Goal: Information Seeking & Learning: Learn about a topic

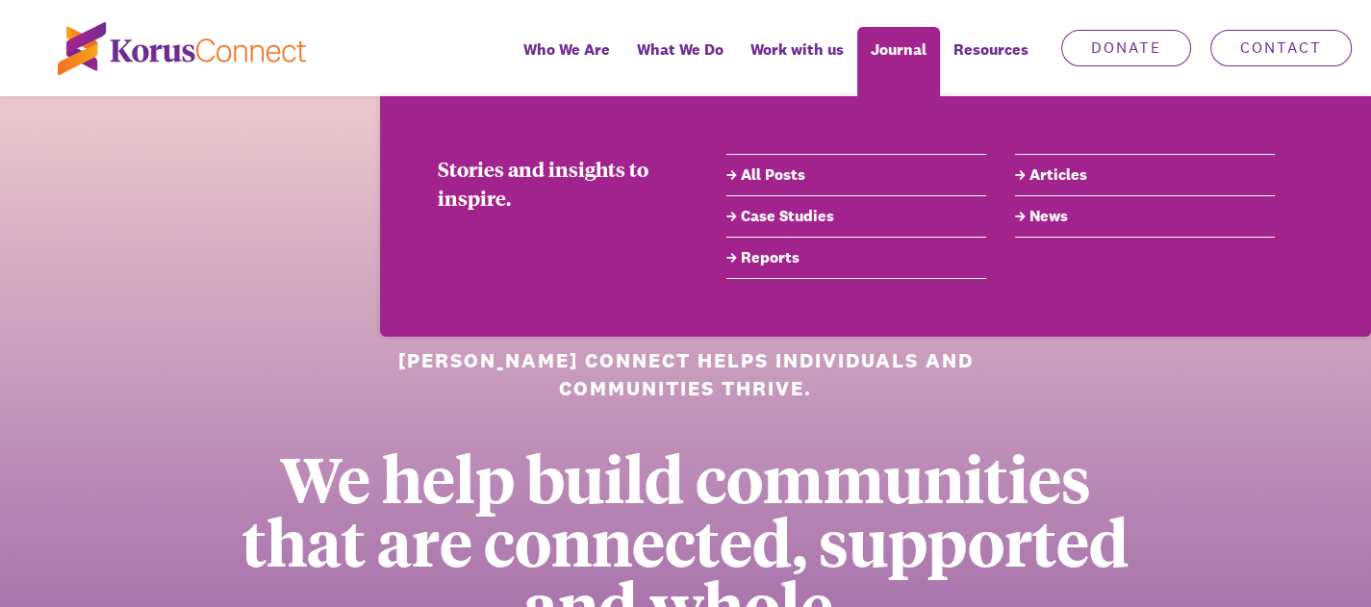
click at [754, 176] on link "All Posts" at bounding box center [856, 175] width 260 height 23
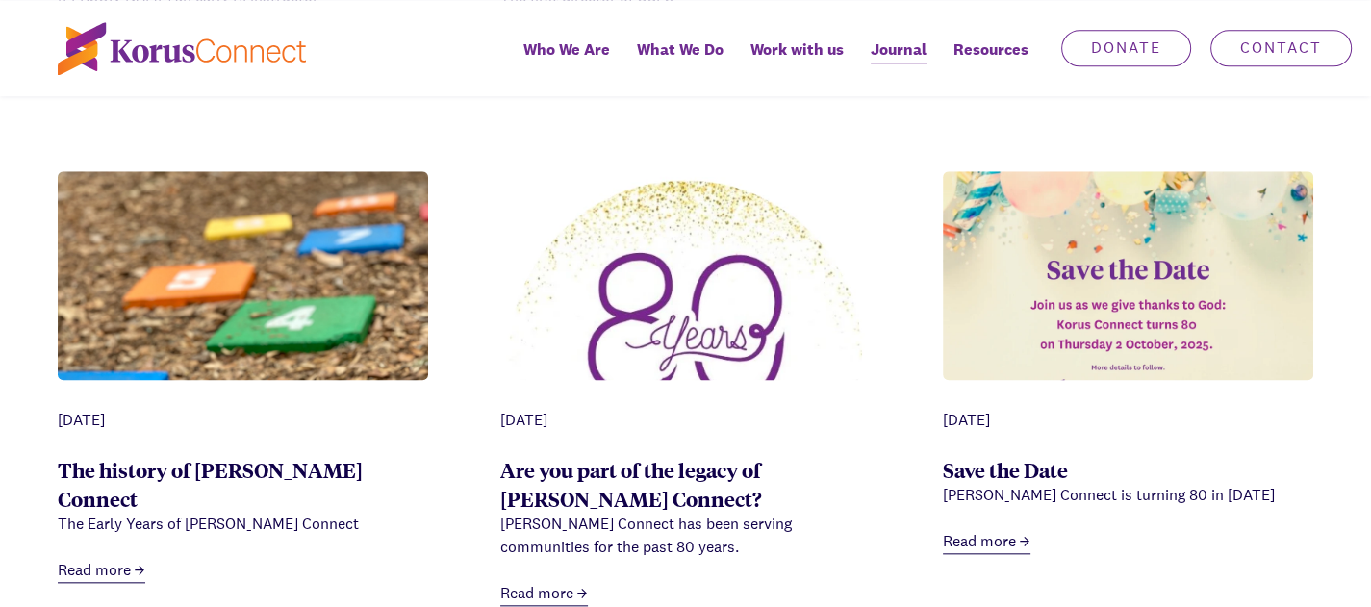
scroll to position [2020, 0]
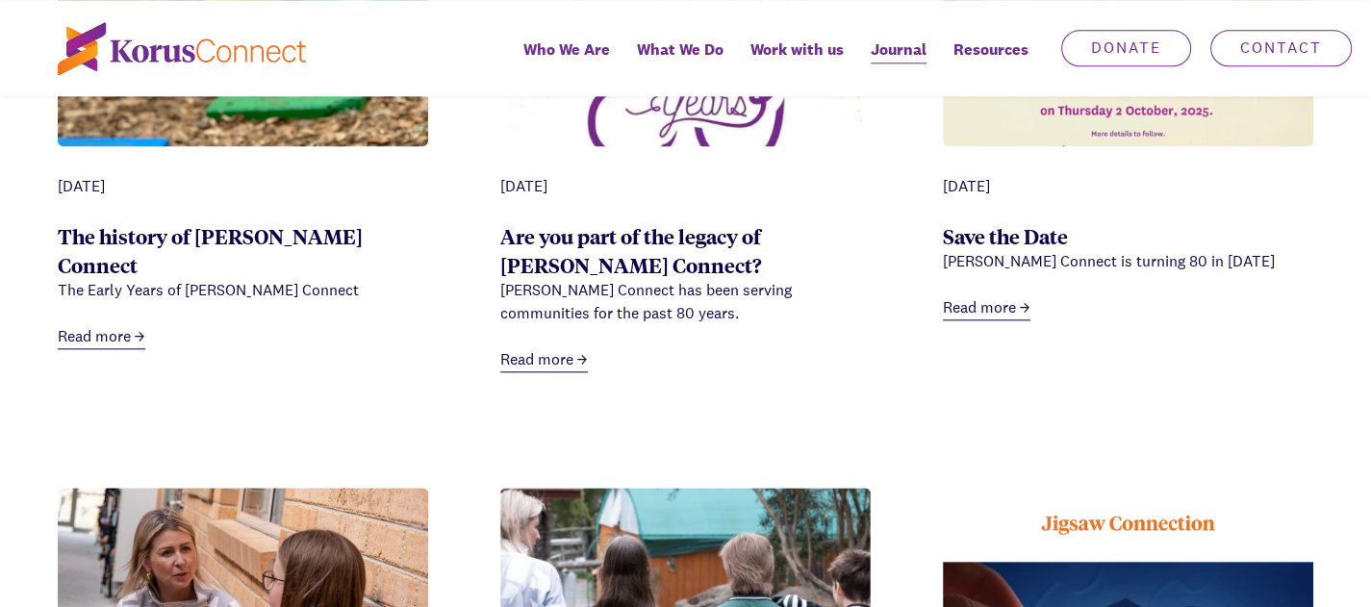
click at [991, 320] on link "Read more" at bounding box center [987, 308] width 88 height 24
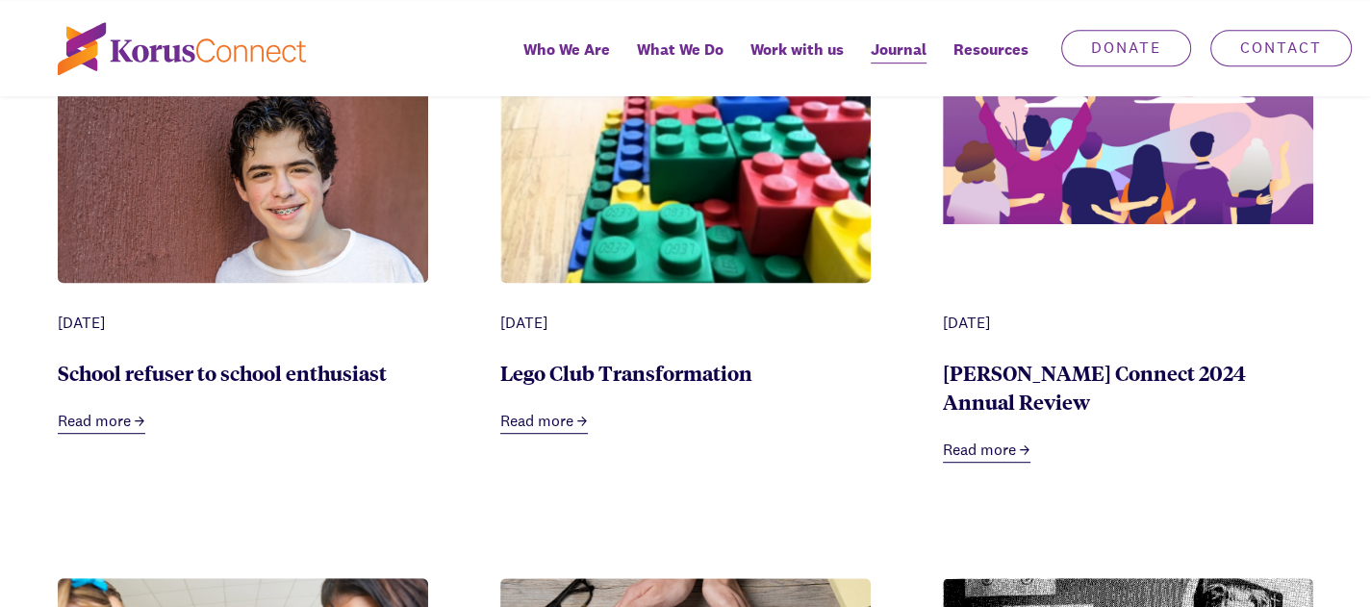
scroll to position [673, 0]
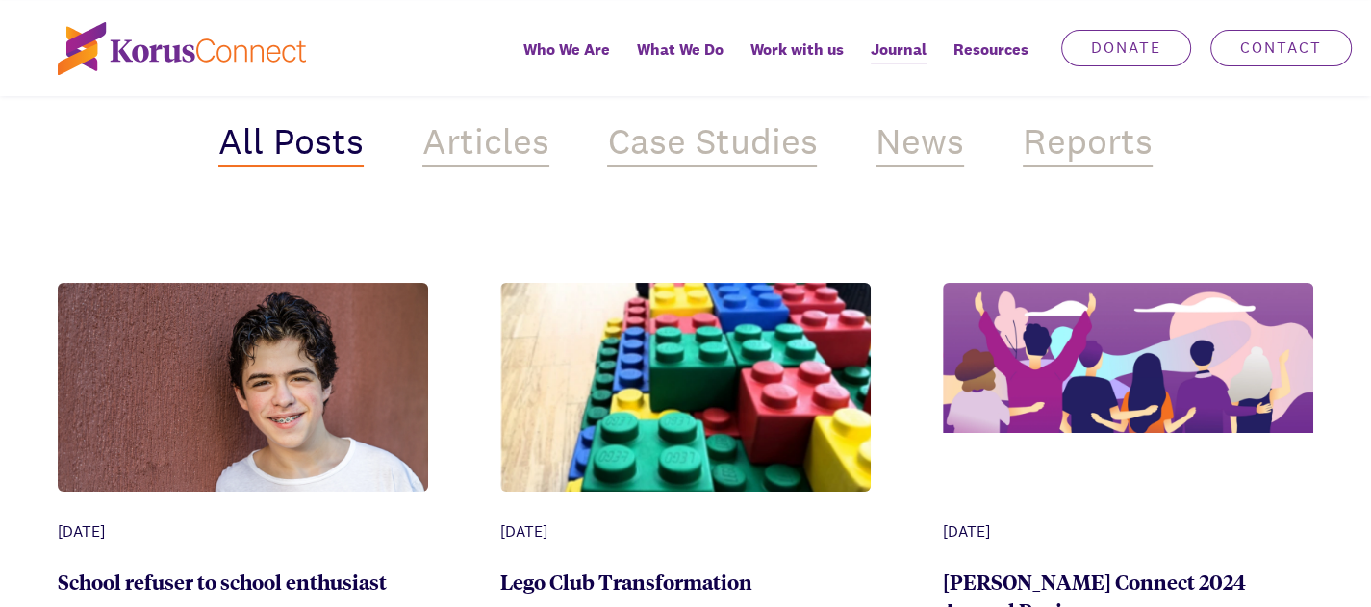
click at [901, 167] on div "News" at bounding box center [920, 144] width 89 height 46
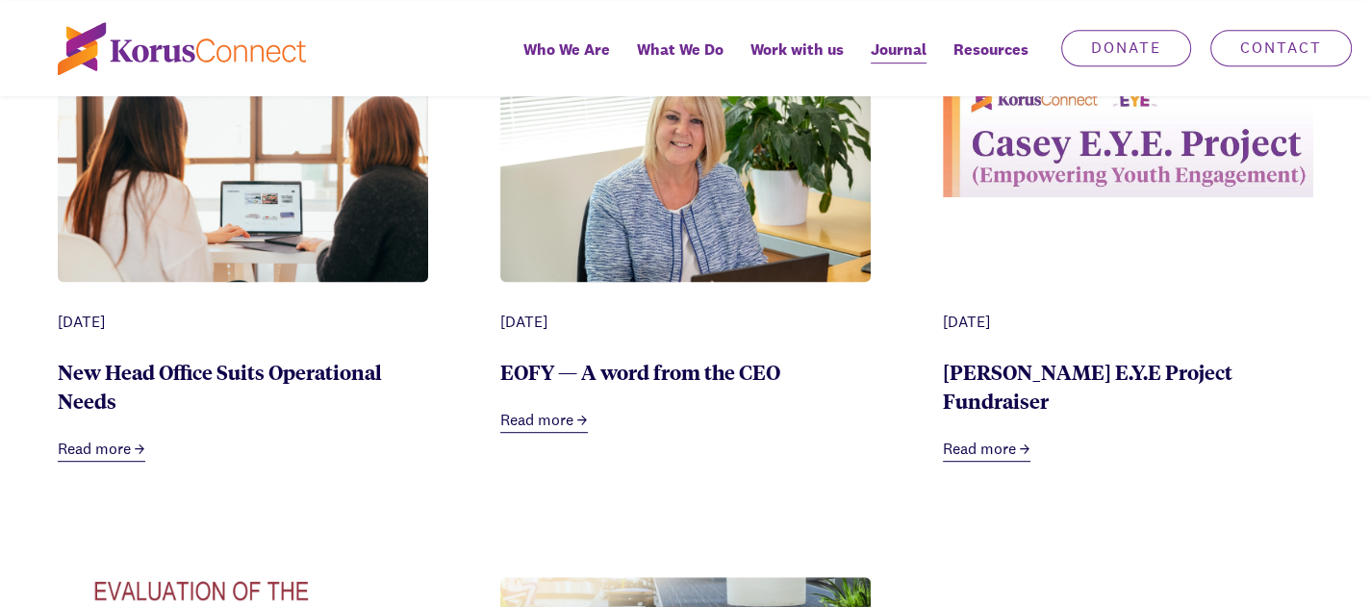
scroll to position [770, 0]
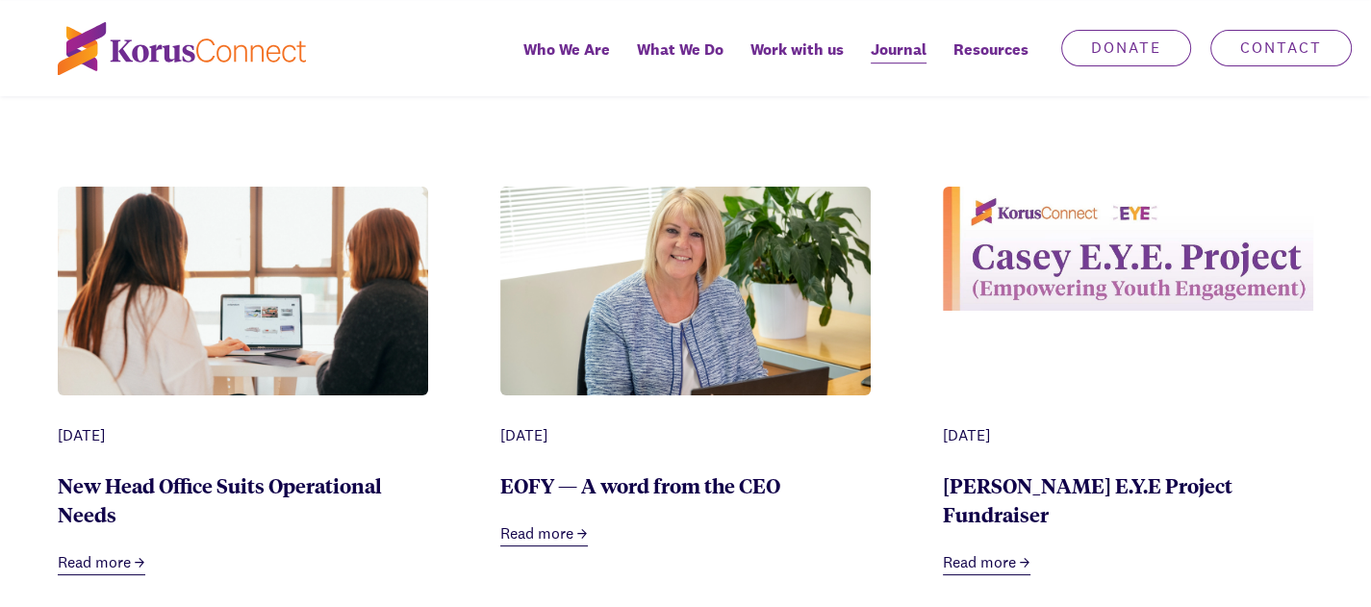
click at [484, 71] on div "Articles" at bounding box center [485, 48] width 127 height 46
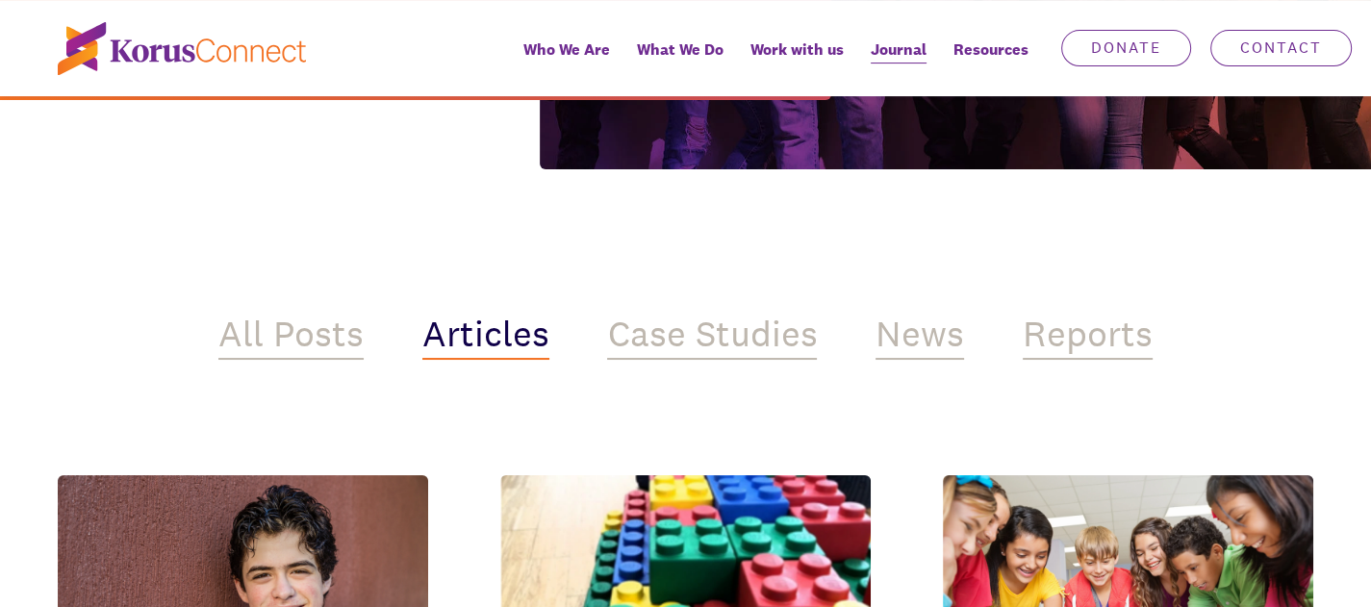
scroll to position [577, 0]
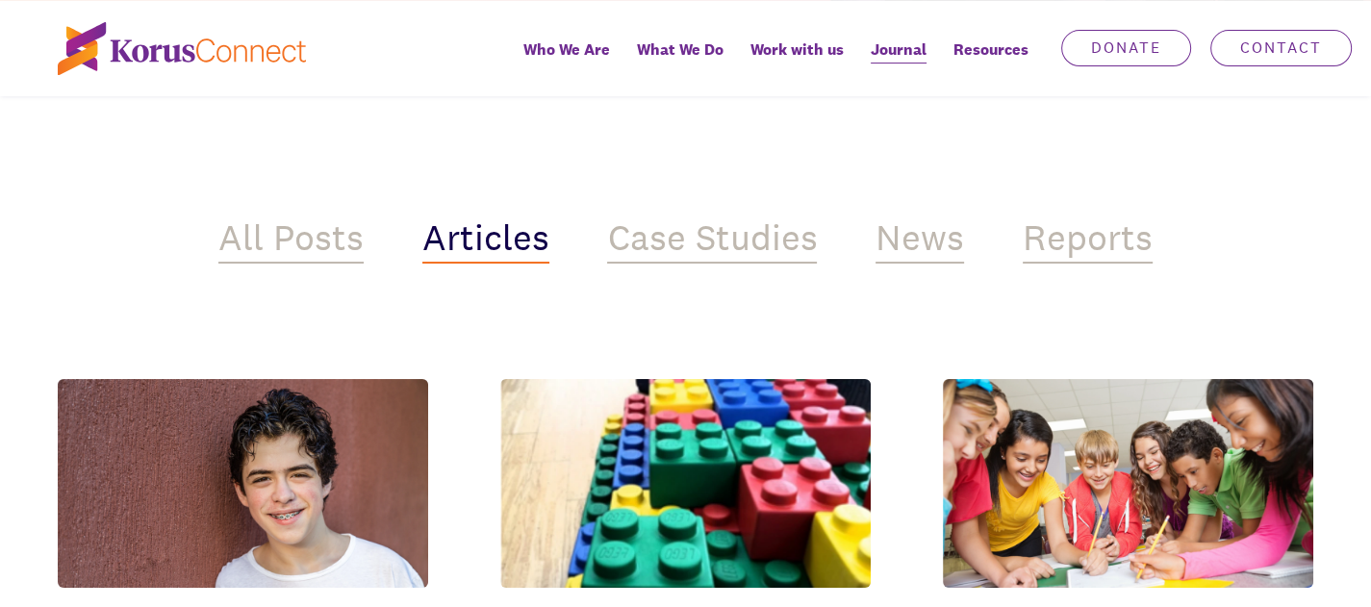
click at [283, 264] on div "All Posts" at bounding box center [290, 240] width 145 height 46
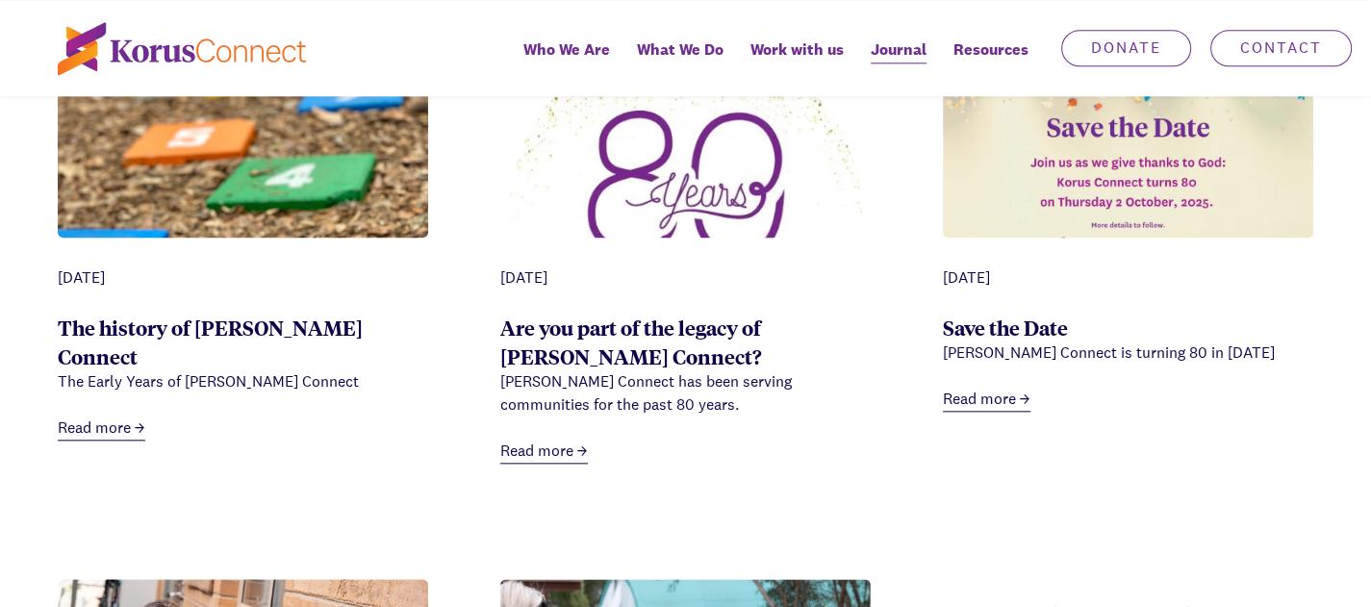
scroll to position [1732, 0]
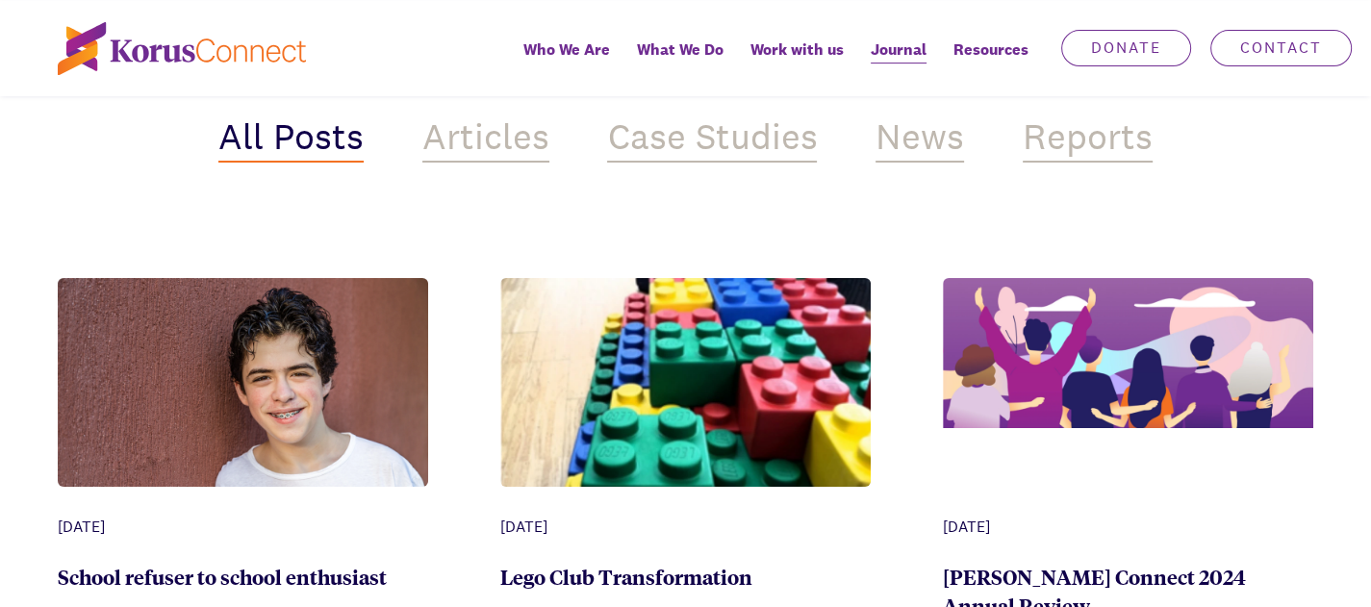
scroll to position [866, 0]
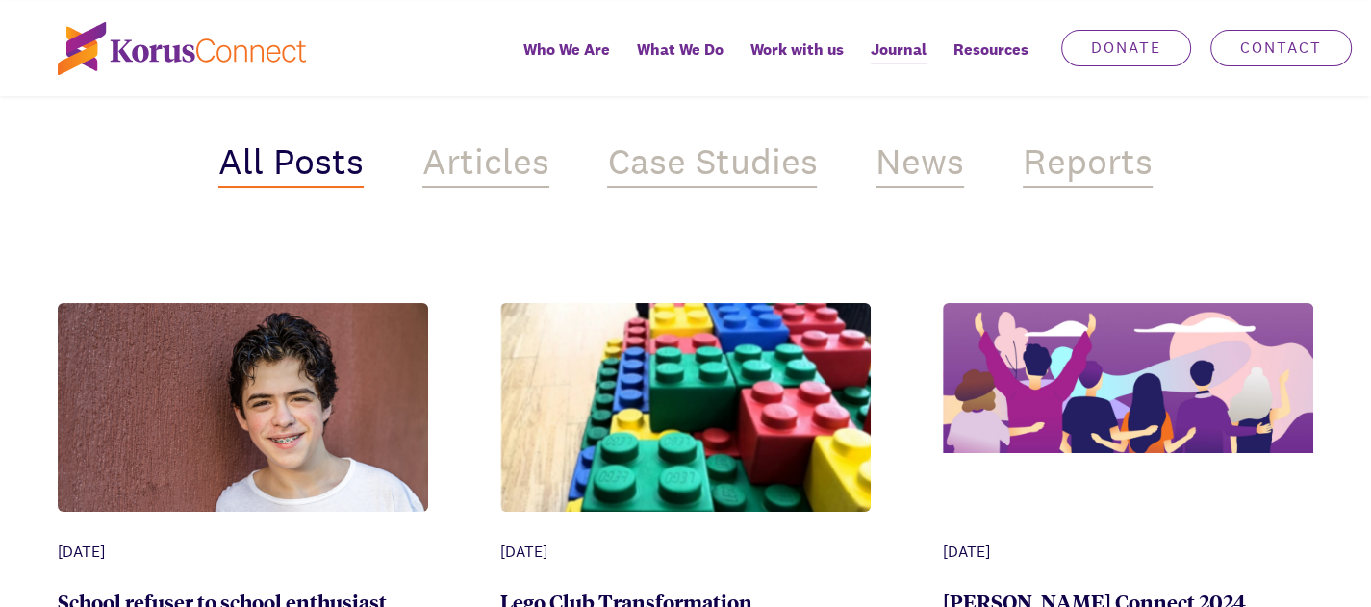
scroll to position [770, 0]
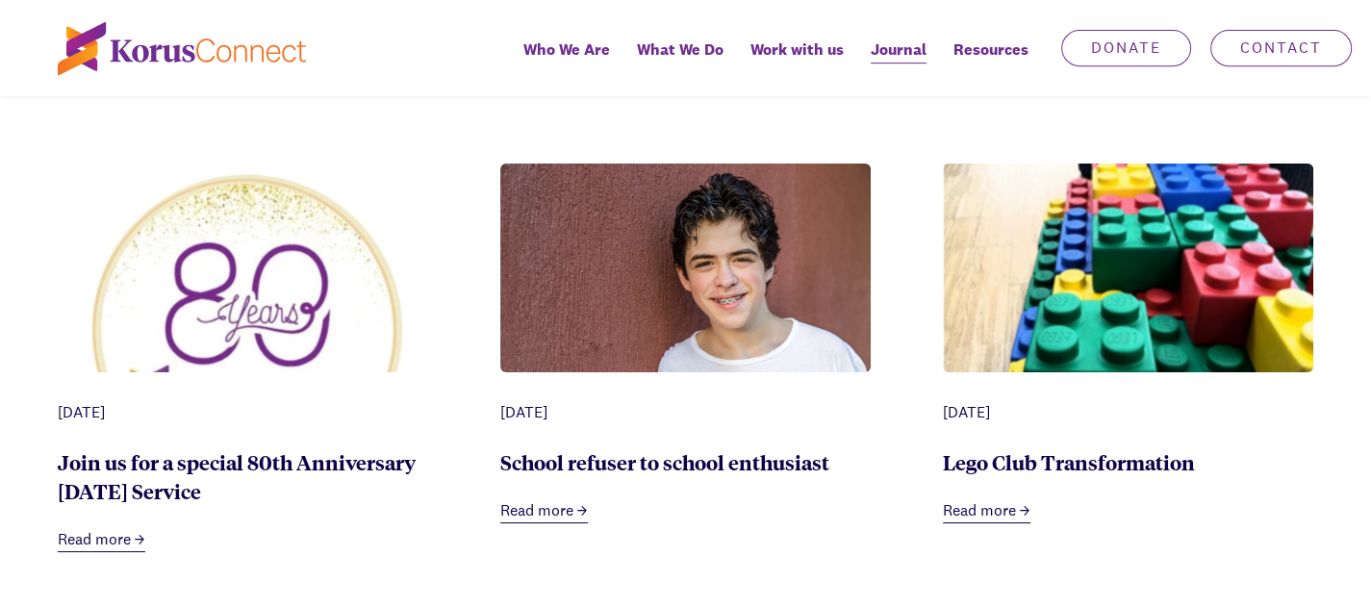
scroll to position [962, 0]
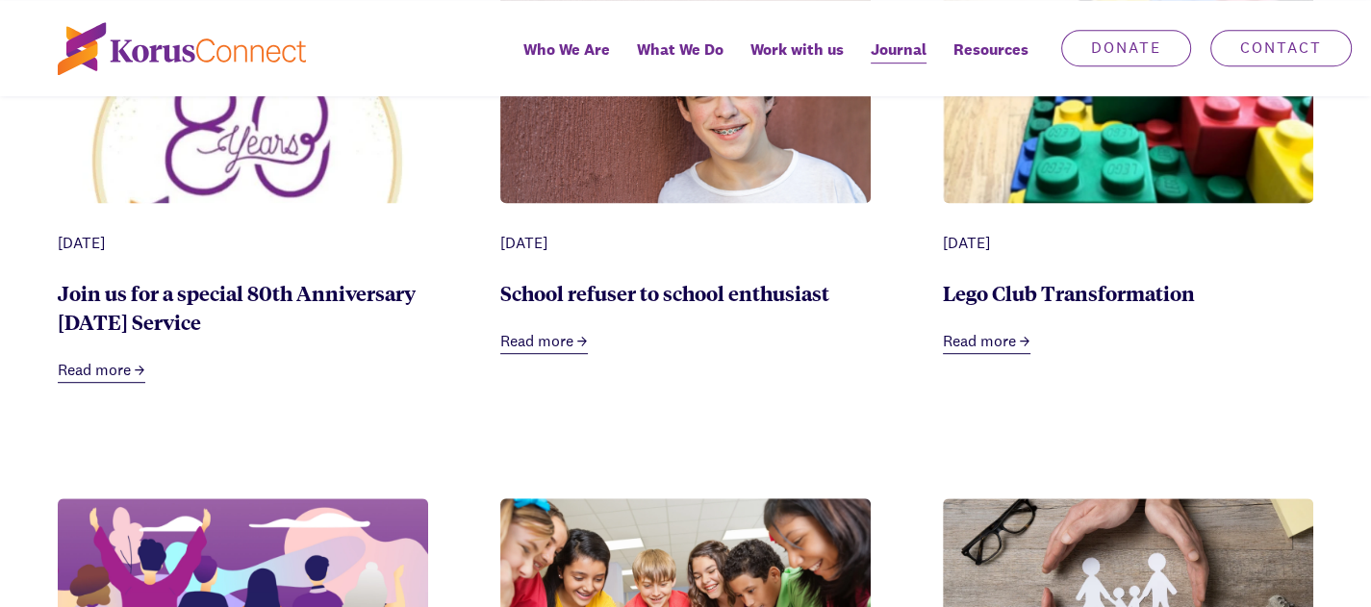
click at [134, 335] on link "Join us for a special 80th Anniversary [DATE] Service" at bounding box center [237, 307] width 358 height 56
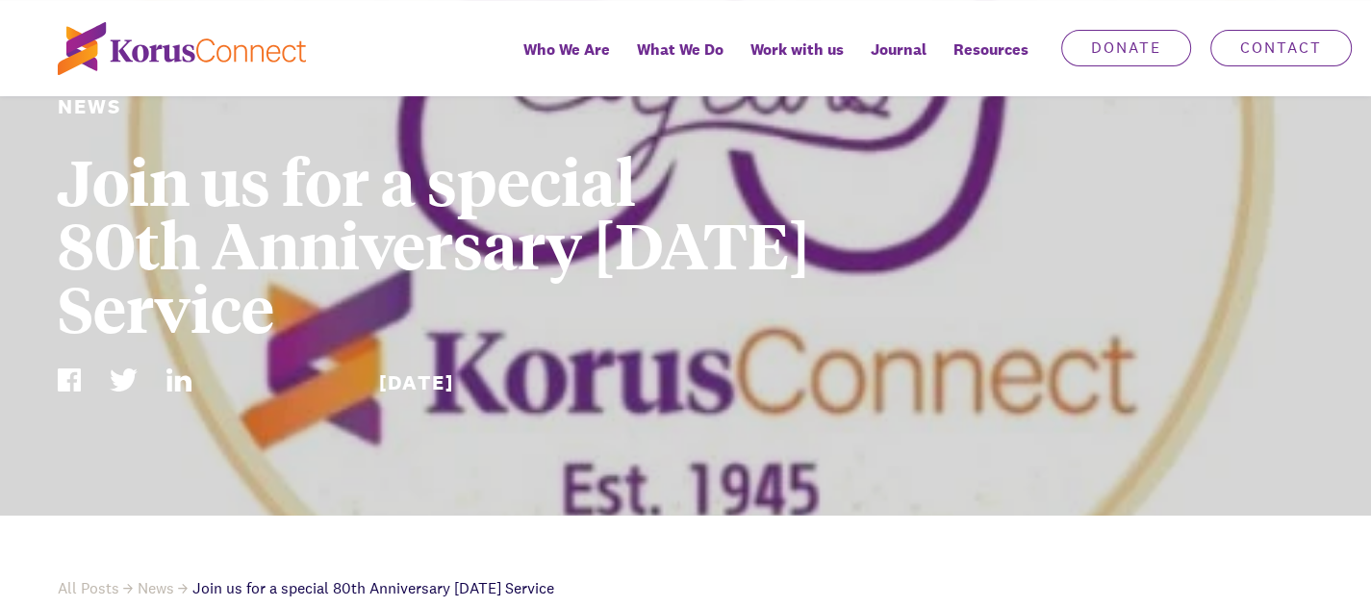
scroll to position [192, 0]
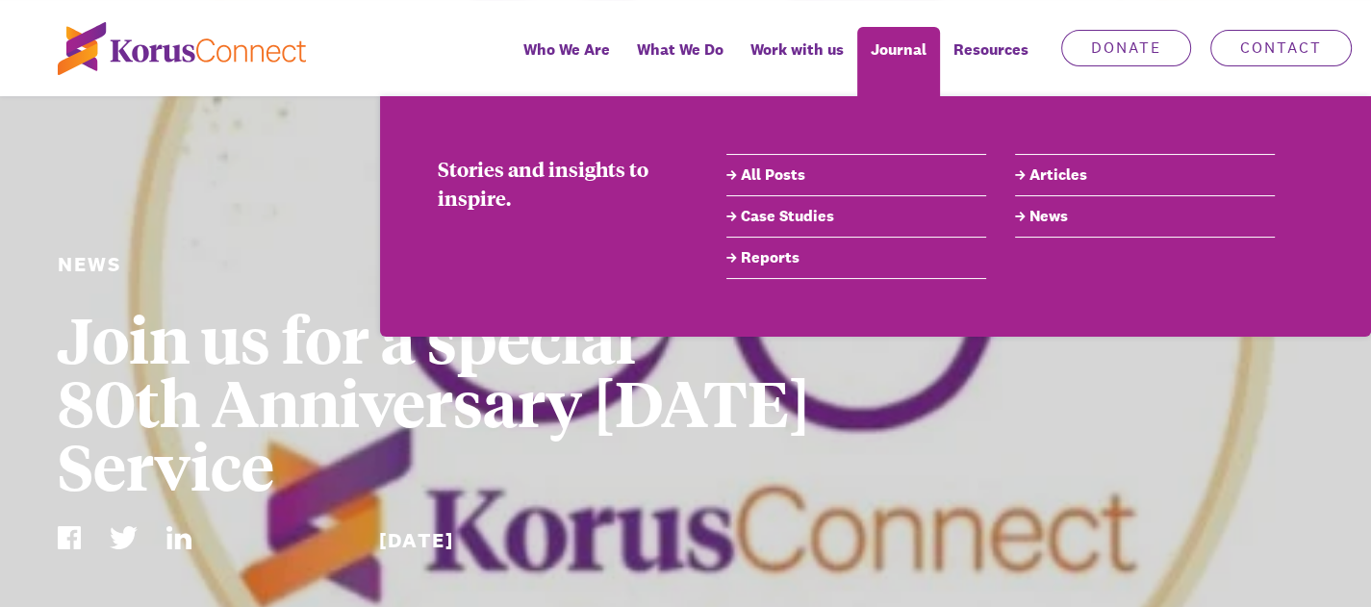
click at [774, 174] on link "All Posts" at bounding box center [856, 175] width 260 height 23
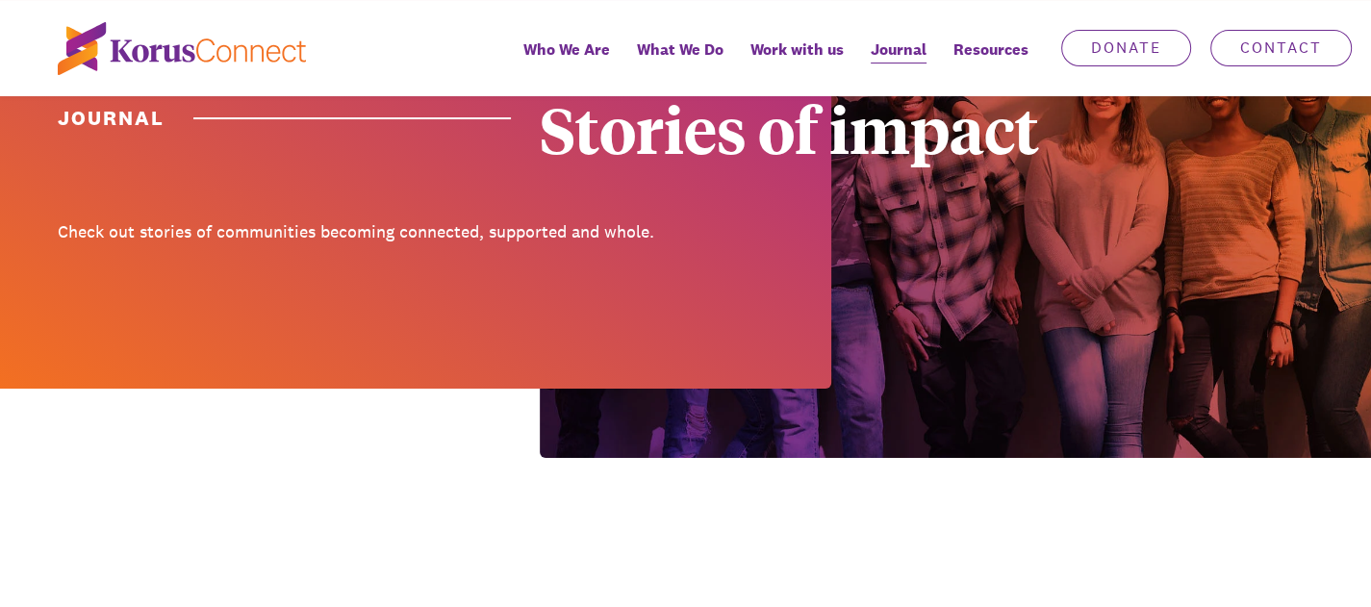
scroll to position [673, 0]
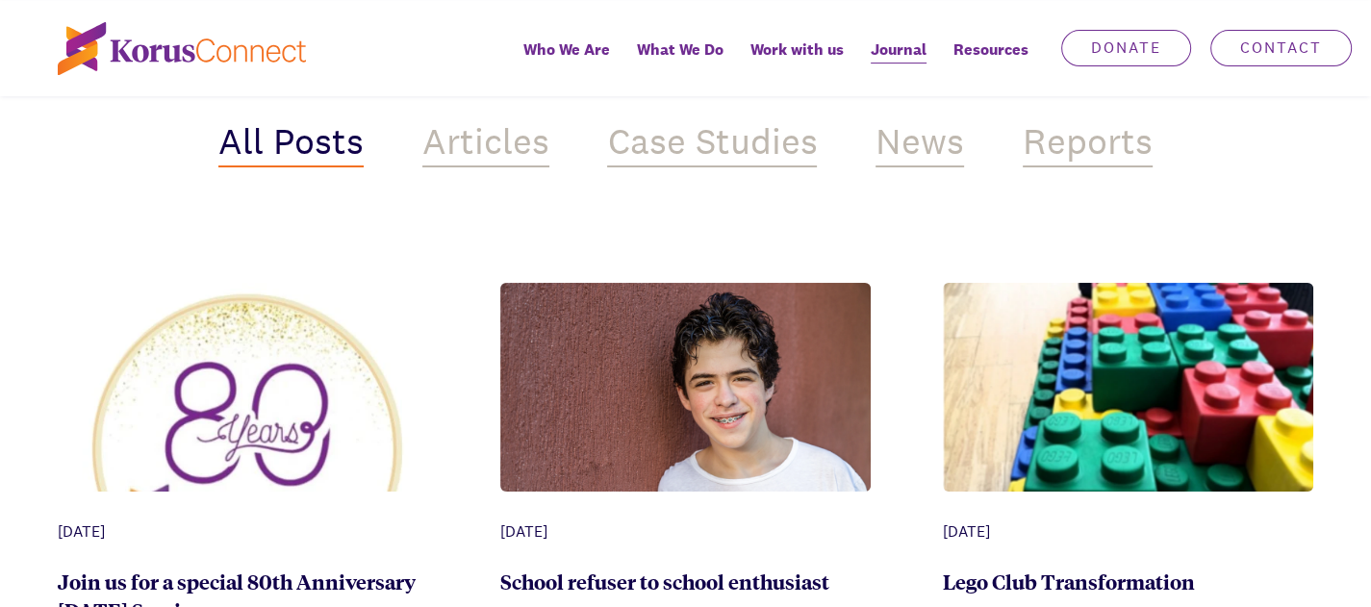
click at [912, 167] on div "News" at bounding box center [920, 144] width 89 height 46
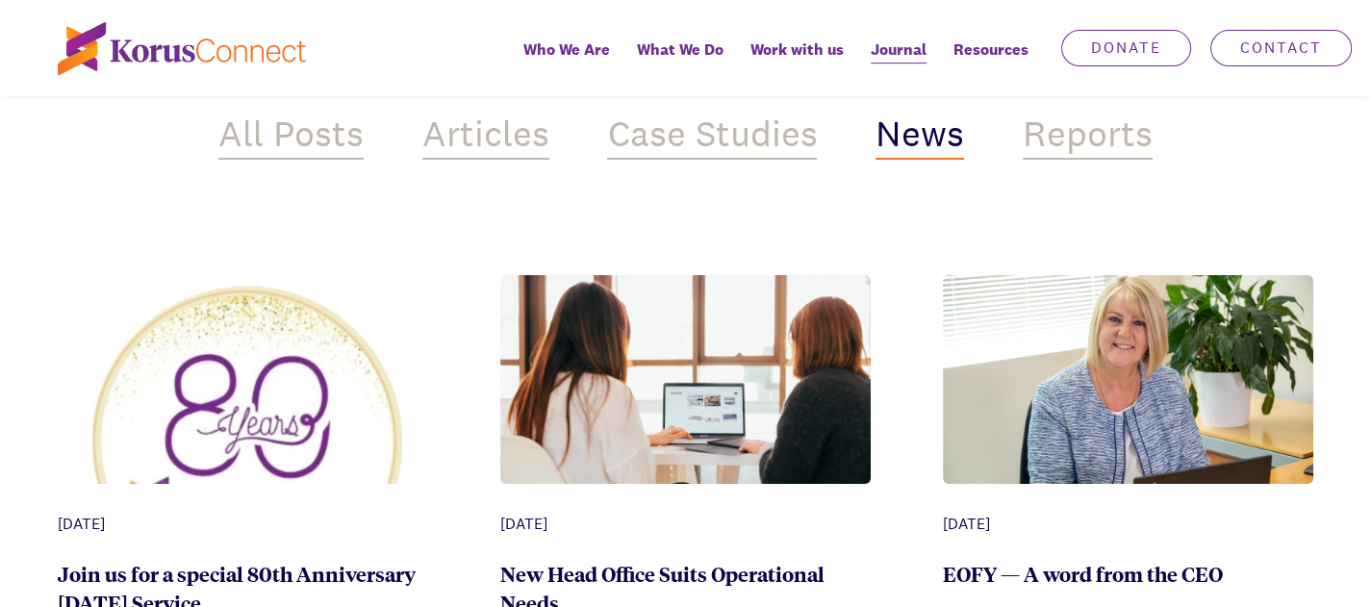
scroll to position [673, 0]
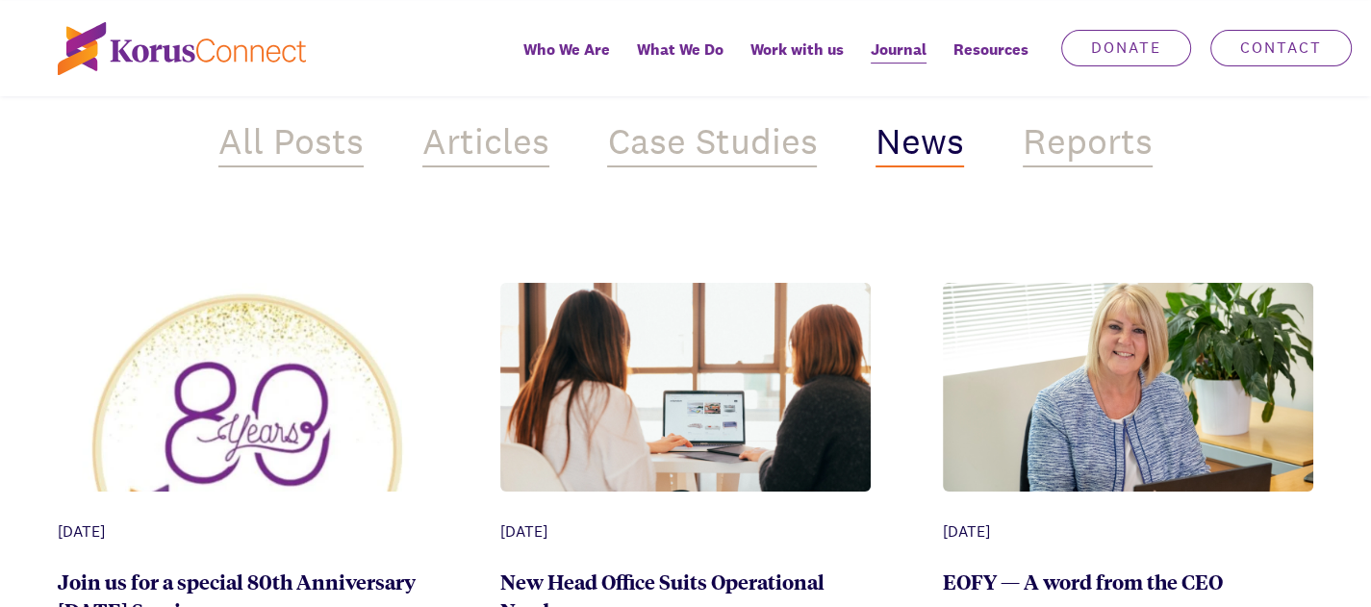
click at [316, 167] on div "All Posts" at bounding box center [290, 144] width 145 height 46
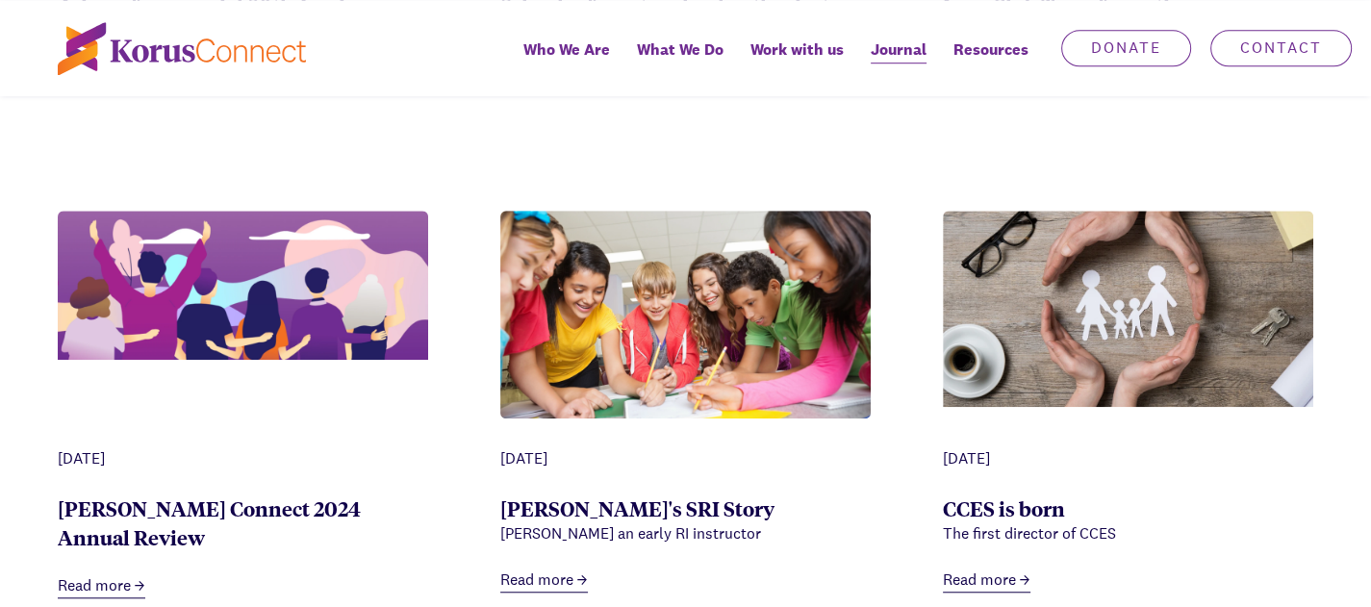
scroll to position [1251, 0]
